Goal: Transaction & Acquisition: Obtain resource

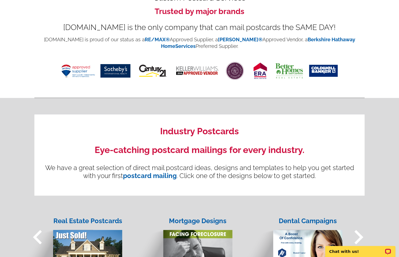
scroll to position [536, 0]
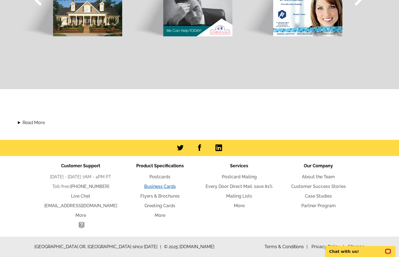
click at [167, 187] on link "Business Cards" at bounding box center [160, 186] width 32 height 5
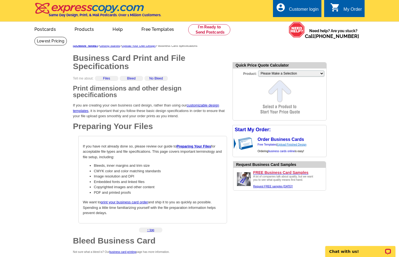
click at [285, 145] on link "Upload Finished Design" at bounding box center [291, 144] width 29 height 3
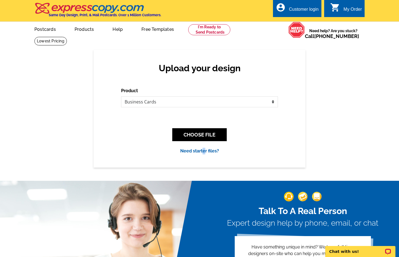
click at [205, 153] on div "Need starter files?" at bounding box center [199, 151] width 157 height 7
click at [205, 153] on link "Need starter files?" at bounding box center [199, 150] width 39 height 5
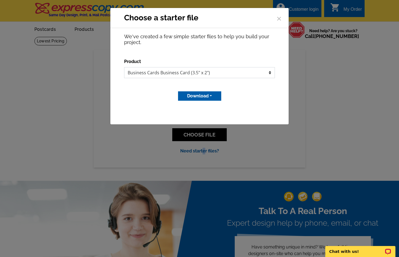
click at [204, 72] on select "Business Cards Business Card (3.5" x 2")" at bounding box center [199, 72] width 151 height 11
click at [124, 67] on select "Business Cards Business Card (3.5" x 2")" at bounding box center [199, 72] width 151 height 11
click at [205, 97] on button "Download" at bounding box center [199, 95] width 43 height 9
click at [206, 117] on link "Adobe PDF file" at bounding box center [200, 116] width 44 height 8
